Goal: Information Seeking & Learning: Learn about a topic

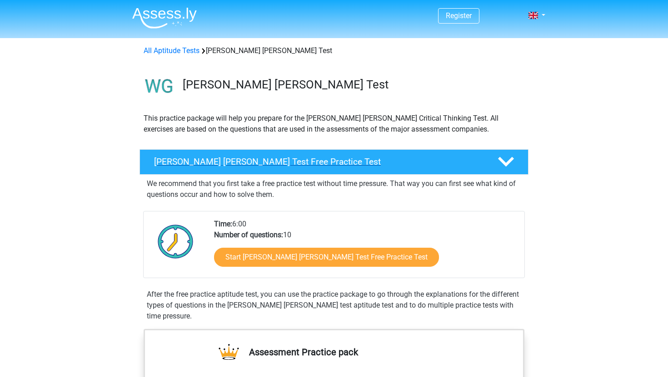
click at [191, 165] on h4 "Watson Glaser Test Free Practice Test" at bounding box center [318, 162] width 329 height 10
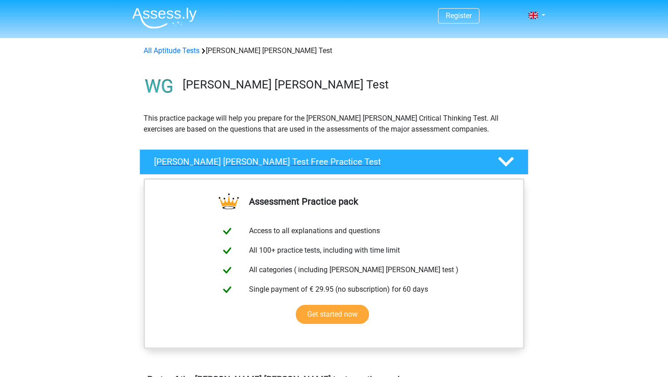
click at [191, 165] on h4 "Watson Glaser Test Free Practice Test" at bounding box center [318, 162] width 329 height 10
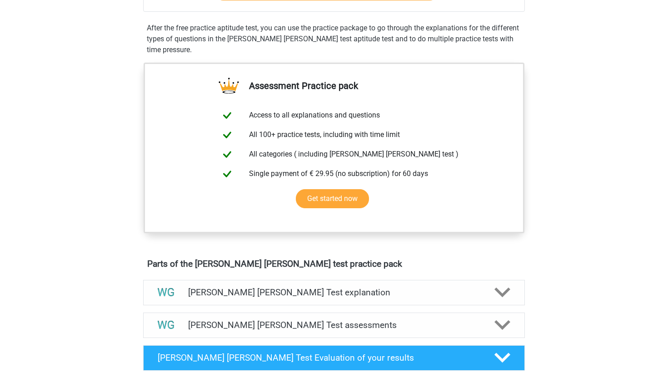
scroll to position [292, 0]
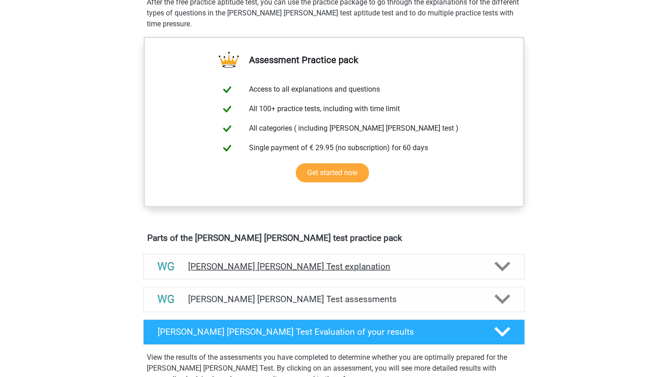
click at [209, 260] on div "Watson Glaser Test explanation" at bounding box center [333, 266] width 381 height 25
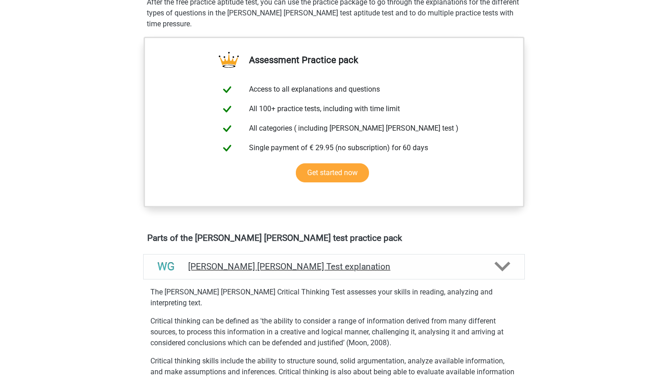
click at [209, 260] on div "Watson Glaser Test explanation" at bounding box center [333, 266] width 381 height 25
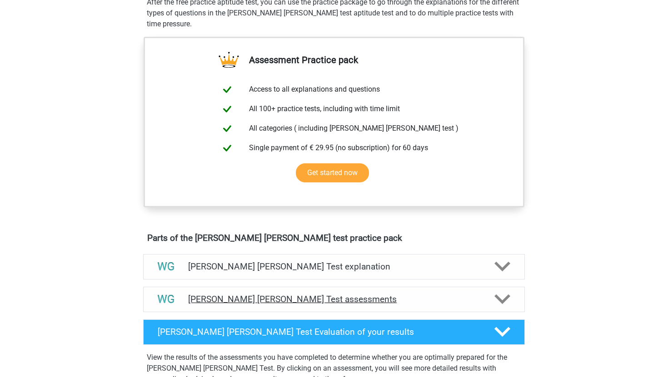
click at [199, 297] on h4 "Watson Glaser Test assessments" at bounding box center [334, 299] width 292 height 10
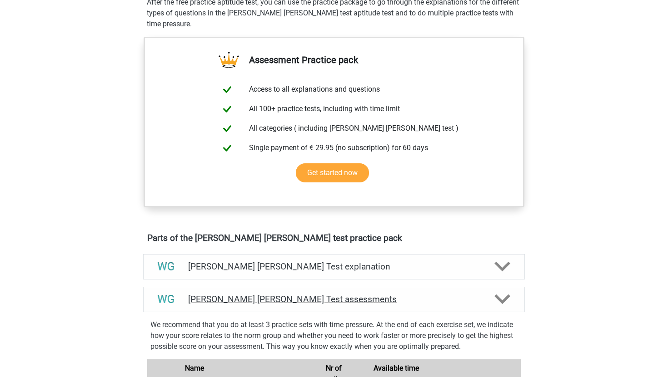
click at [199, 297] on h4 "Watson Glaser Test assessments" at bounding box center [334, 299] width 292 height 10
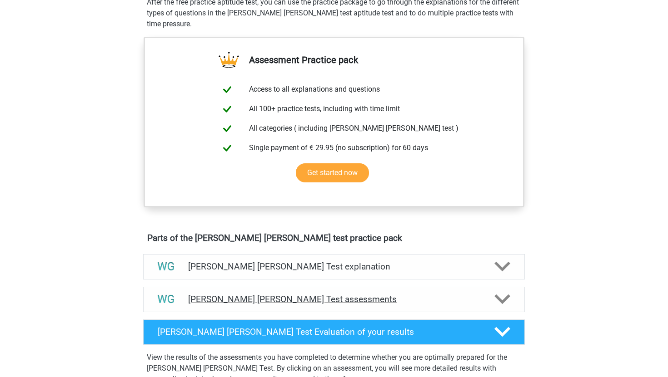
click at [199, 297] on h4 "Watson Glaser Test assessments" at bounding box center [334, 299] width 292 height 10
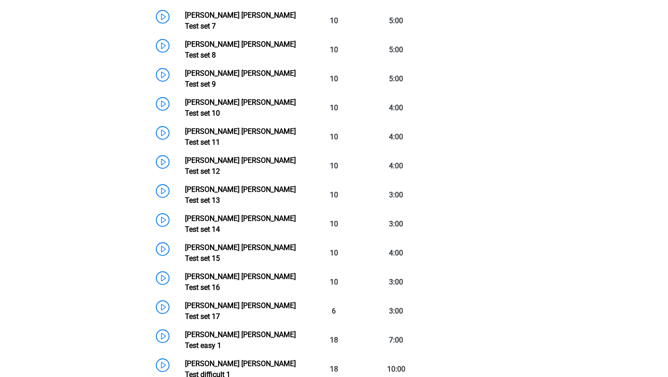
scroll to position [890, 0]
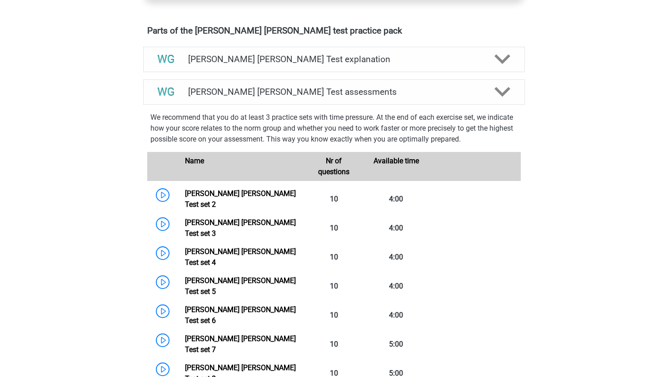
scroll to position [490, 0]
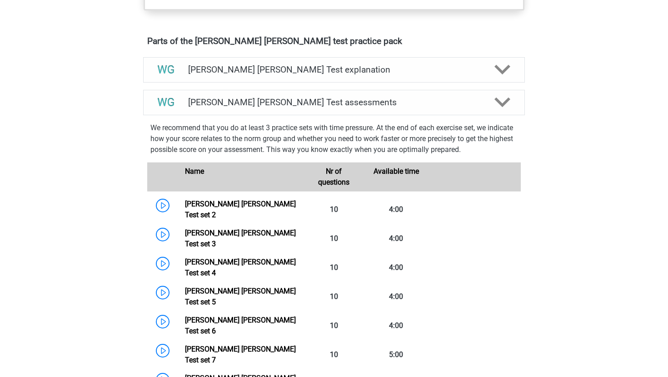
click at [200, 183] on div "Name" at bounding box center [240, 177] width 124 height 22
click at [190, 114] on div "Watson Glaser Test assessments" at bounding box center [333, 102] width 381 height 25
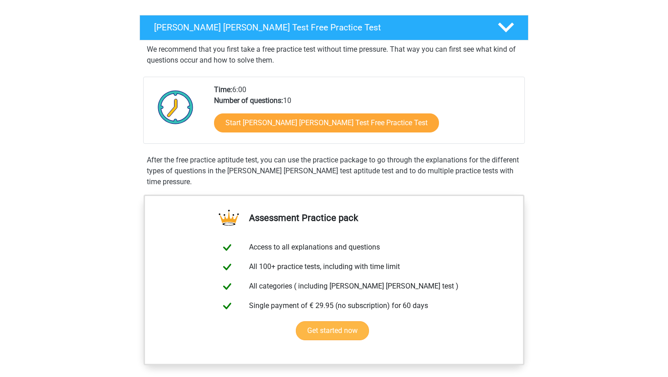
scroll to position [110, 0]
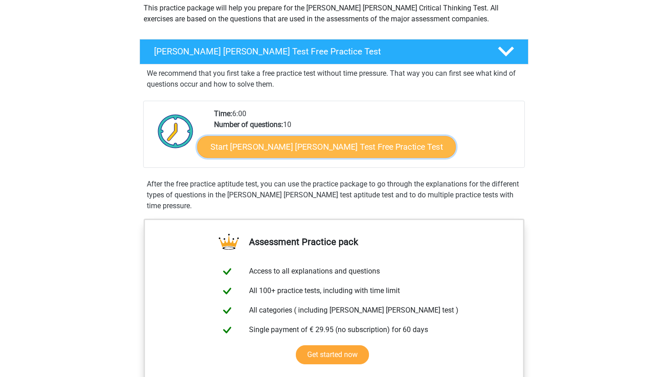
click at [262, 150] on link "Start Watson Glaser Test Free Practice Test" at bounding box center [326, 147] width 258 height 22
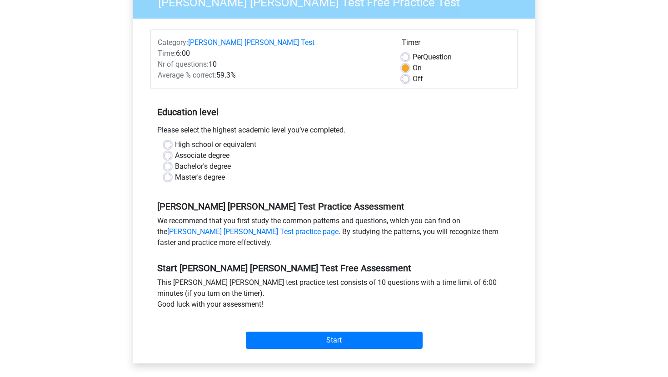
scroll to position [102, 0]
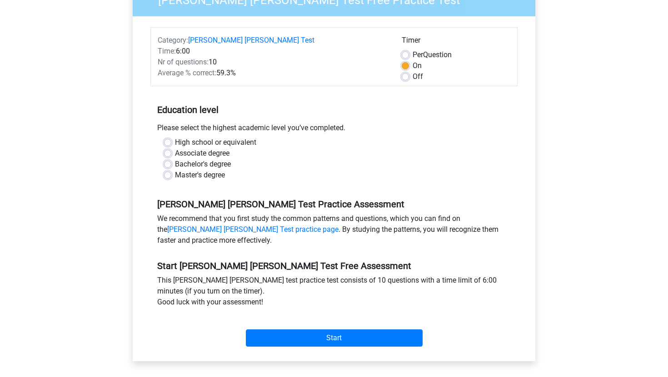
click at [175, 159] on label "Bachelor's degree" at bounding box center [203, 164] width 56 height 11
click at [169, 159] on input "Bachelor's degree" at bounding box center [167, 163] width 7 height 9
radio input "true"
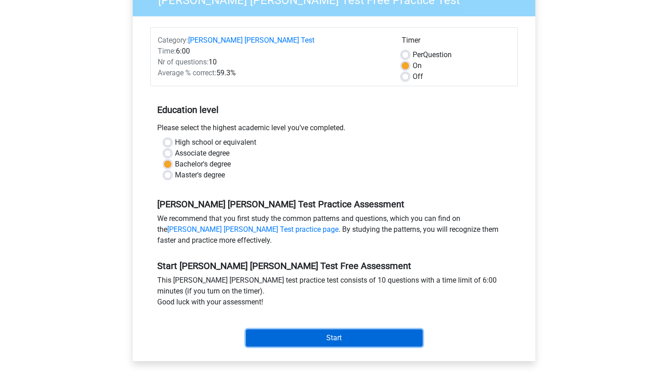
click at [292, 330] on input "Start" at bounding box center [334, 338] width 177 height 17
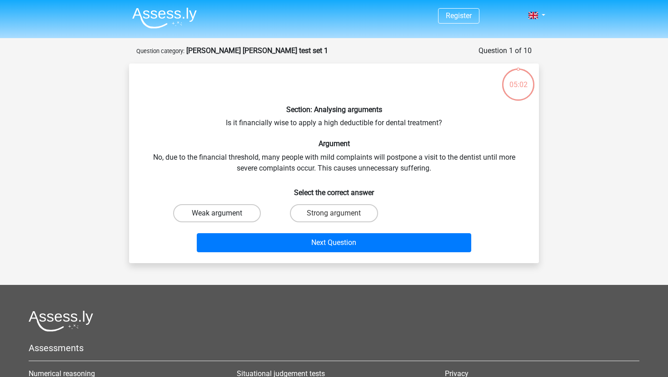
click at [208, 213] on label "Weak argument" at bounding box center [217, 213] width 88 height 18
click at [217, 213] on input "Weak argument" at bounding box center [220, 216] width 6 height 6
radio input "true"
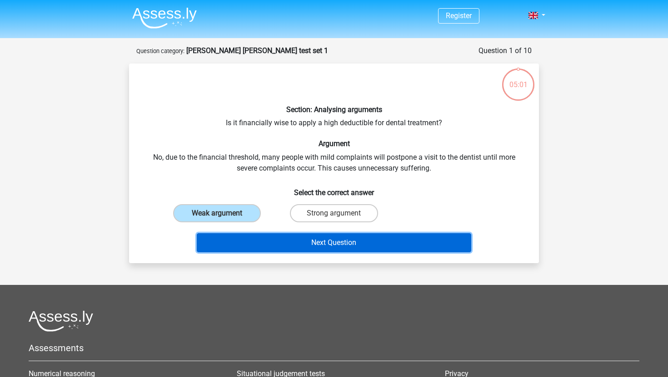
click at [259, 250] on button "Next Question" at bounding box center [334, 242] width 275 height 19
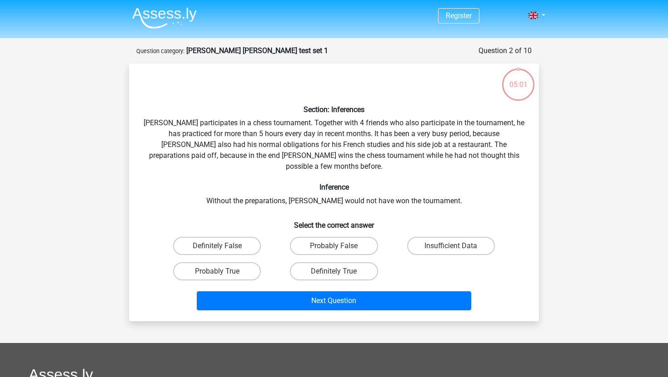
scroll to position [45, 0]
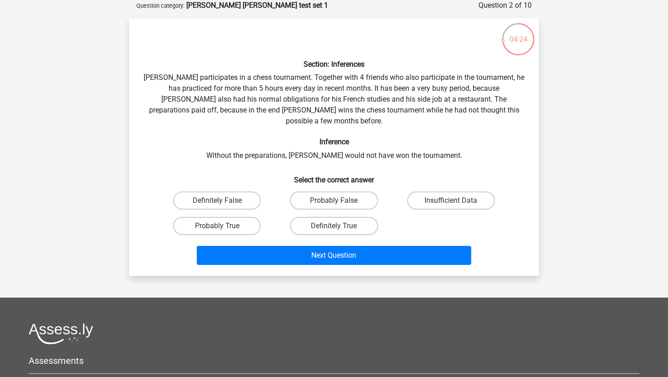
click at [196, 225] on div "Probably True" at bounding box center [216, 225] width 117 height 25
click at [197, 217] on label "Probably True" at bounding box center [217, 226] width 88 height 18
click at [217, 226] on input "Probably True" at bounding box center [220, 229] width 6 height 6
radio input "true"
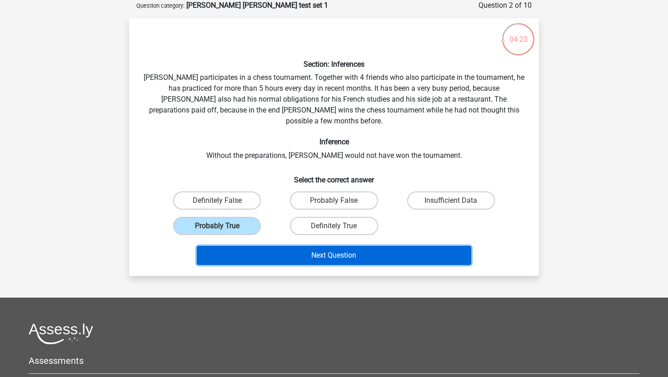
click at [244, 246] on button "Next Question" at bounding box center [334, 255] width 275 height 19
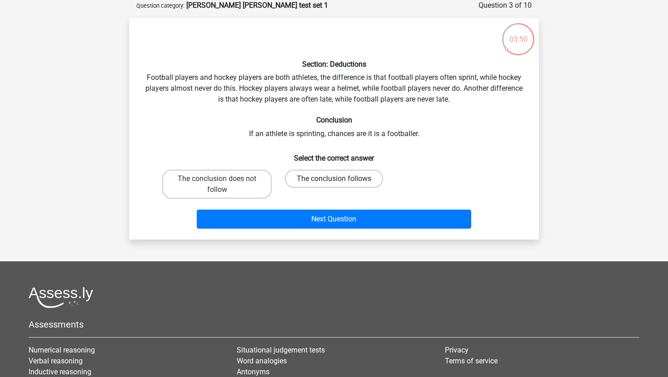
click at [318, 187] on label "The conclusion follows" at bounding box center [334, 179] width 98 height 18
click at [334, 185] on input "The conclusion follows" at bounding box center [337, 182] width 6 height 6
radio input "true"
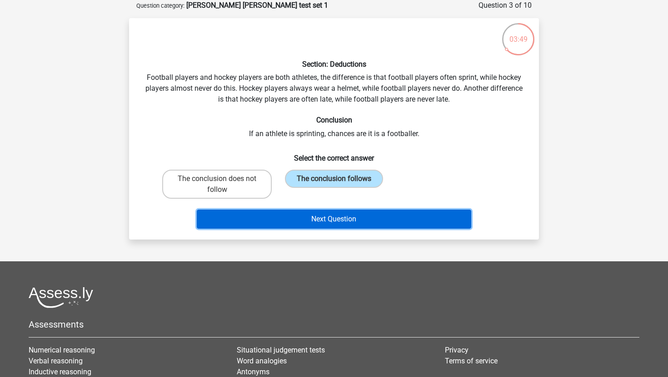
click at [313, 215] on button "Next Question" at bounding box center [334, 219] width 275 height 19
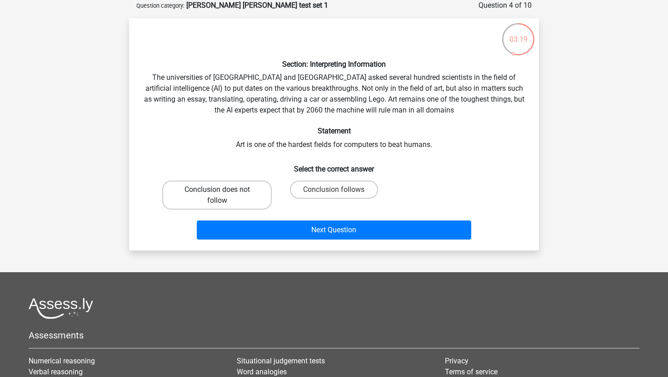
click at [216, 189] on label "Conclusion does not follow" at bounding box center [216, 195] width 109 height 29
click at [217, 190] on input "Conclusion does not follow" at bounding box center [220, 193] width 6 height 6
radio input "true"
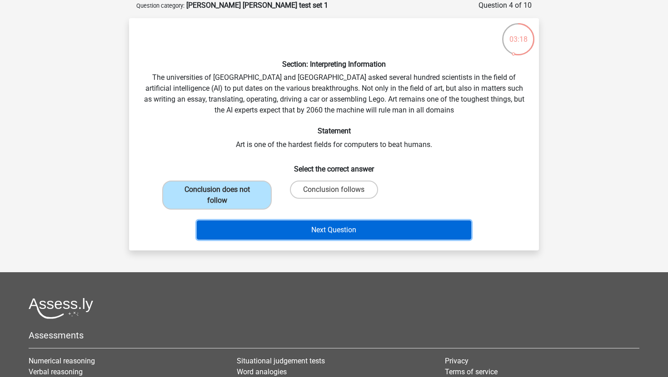
click at [277, 233] on button "Next Question" at bounding box center [334, 230] width 275 height 19
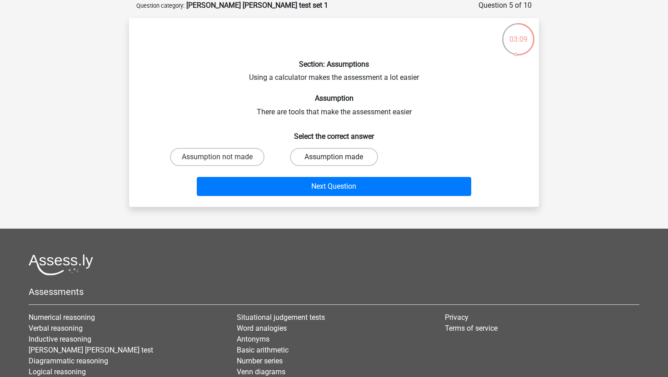
click at [343, 154] on label "Assumption made" at bounding box center [334, 157] width 88 height 18
click at [340, 157] on input "Assumption made" at bounding box center [337, 160] width 6 height 6
radio input "true"
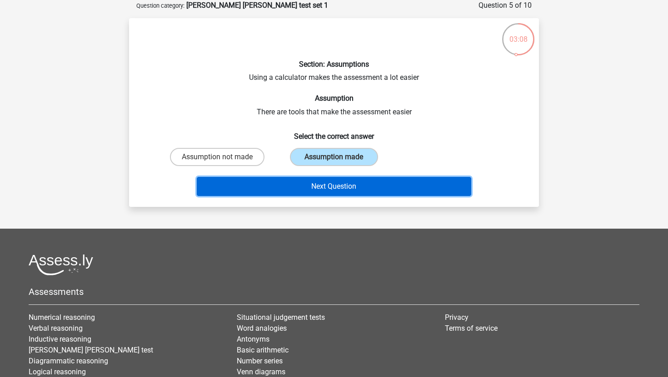
click at [343, 183] on button "Next Question" at bounding box center [334, 186] width 275 height 19
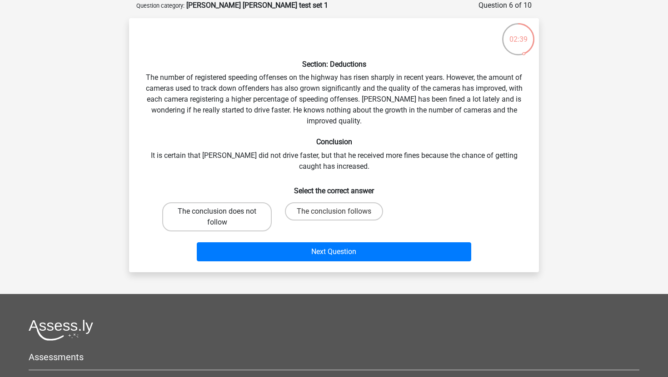
click at [243, 217] on label "The conclusion does not follow" at bounding box center [216, 217] width 109 height 29
click at [223, 217] on input "The conclusion does not follow" at bounding box center [220, 215] width 6 height 6
radio input "true"
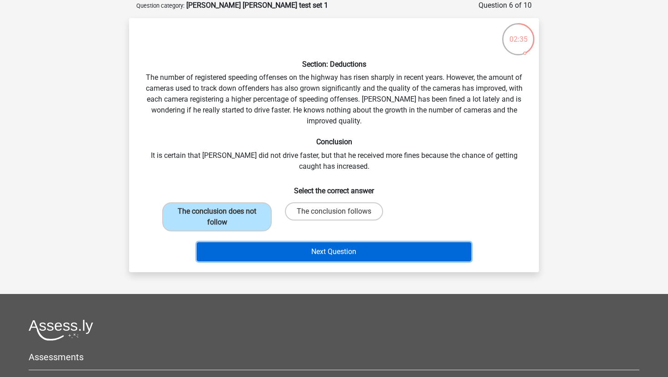
click at [275, 257] on button "Next Question" at bounding box center [334, 252] width 275 height 19
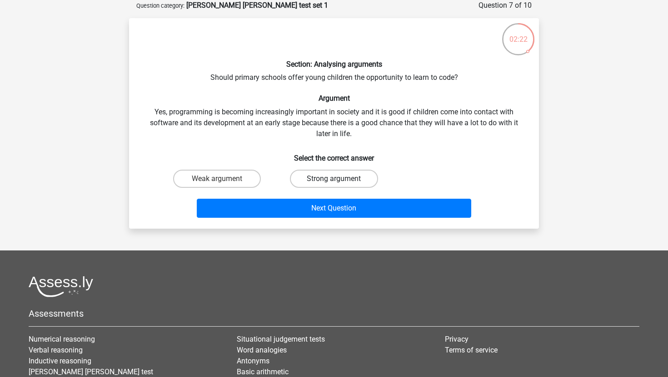
click at [321, 181] on label "Strong argument" at bounding box center [334, 179] width 88 height 18
click at [334, 181] on input "Strong argument" at bounding box center [337, 182] width 6 height 6
radio input "true"
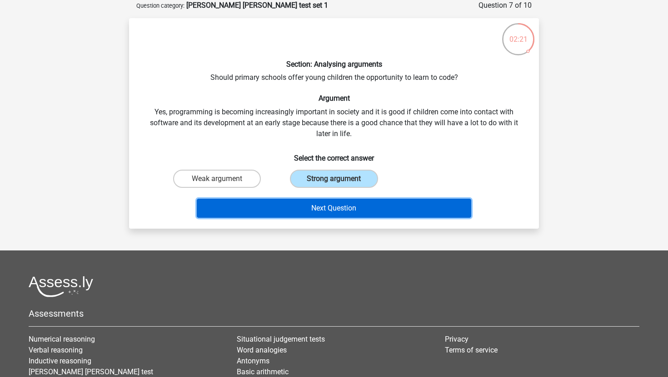
click at [318, 206] on button "Next Question" at bounding box center [334, 208] width 275 height 19
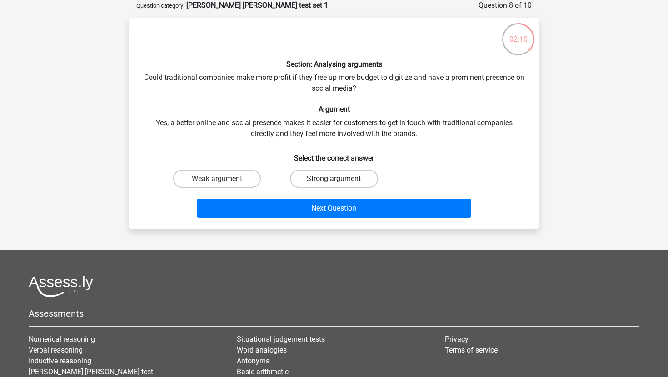
click at [323, 177] on label "Strong argument" at bounding box center [334, 179] width 88 height 18
click at [334, 179] on input "Strong argument" at bounding box center [337, 182] width 6 height 6
radio input "true"
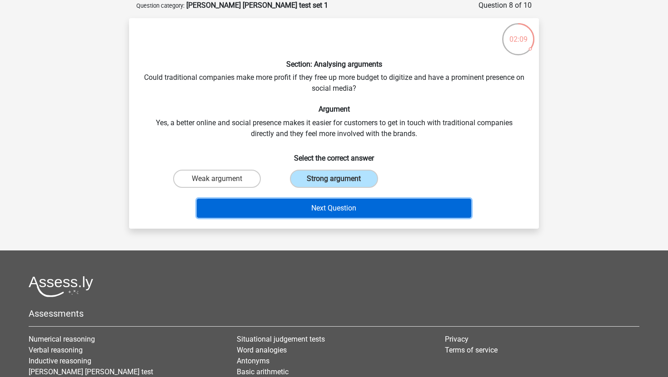
click at [318, 208] on button "Next Question" at bounding box center [334, 208] width 275 height 19
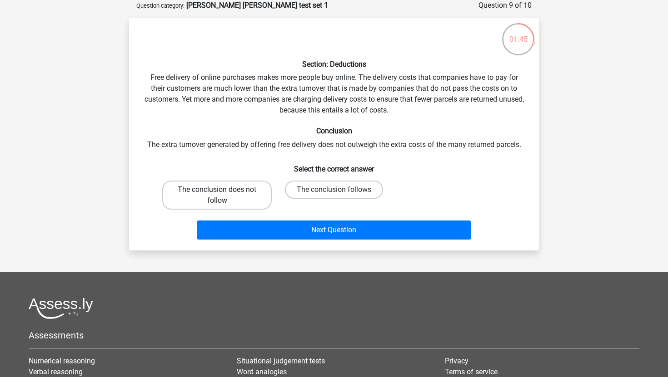
click at [265, 199] on label "The conclusion does not follow" at bounding box center [216, 195] width 109 height 29
click at [223, 196] on input "The conclusion does not follow" at bounding box center [220, 193] width 6 height 6
radio input "true"
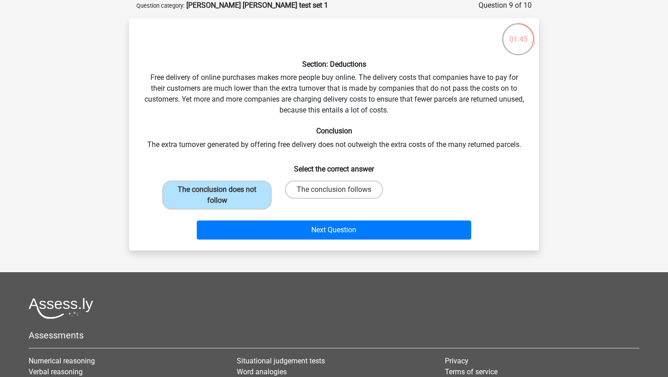
click at [291, 245] on div "Section: Deductions Free delivery of online purchases makes more people buy onl…" at bounding box center [334, 134] width 410 height 233
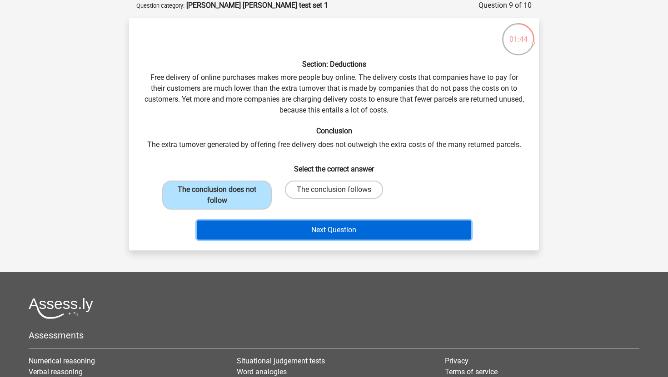
click at [288, 234] on button "Next Question" at bounding box center [334, 230] width 275 height 19
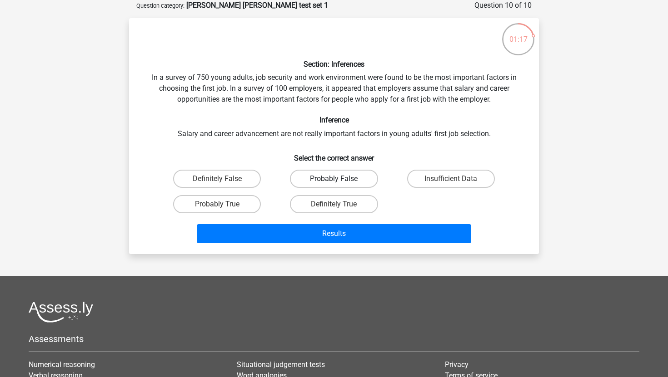
click at [327, 176] on label "Probably False" at bounding box center [334, 179] width 88 height 18
click at [334, 179] on input "Probably False" at bounding box center [337, 182] width 6 height 6
radio input "true"
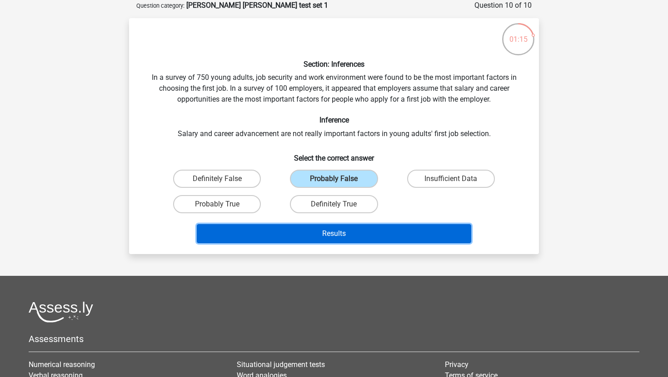
click at [360, 228] on button "Results" at bounding box center [334, 233] width 275 height 19
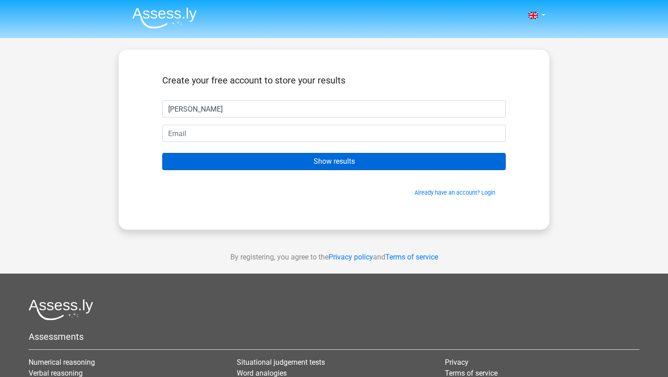
type input "Daniel"
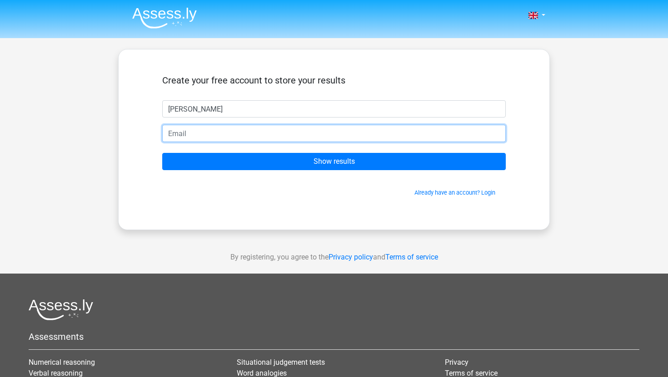
click at [233, 132] on input "email" at bounding box center [333, 133] width 343 height 17
type input "djedwards05@icloud.com"
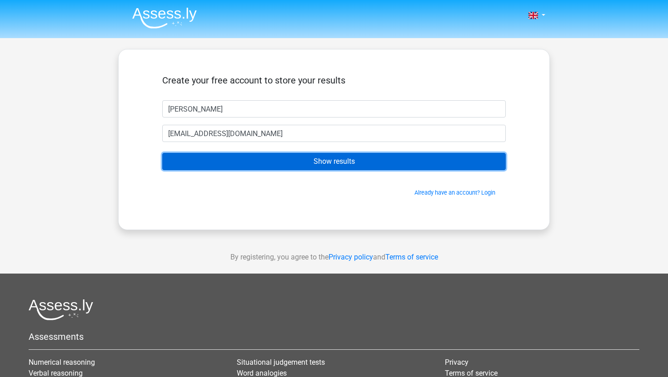
click at [231, 164] on input "Show results" at bounding box center [333, 161] width 343 height 17
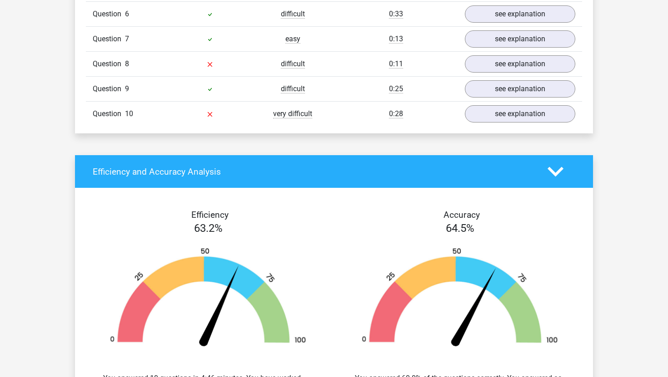
scroll to position [852, 0]
